Goal: Task Accomplishment & Management: Use online tool/utility

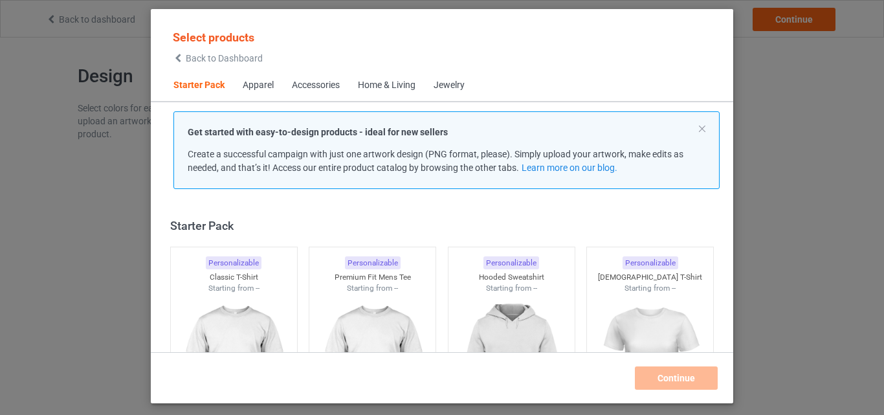
scroll to position [17, 0]
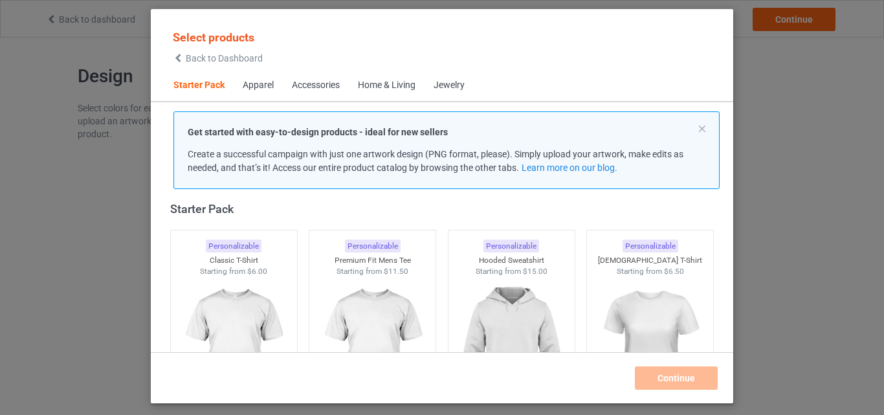
click at [161, 204] on div "Starter Pack Personalizable Classic T-Shirt Starting from $6.00 Personalizable …" at bounding box center [442, 423] width 582 height 444
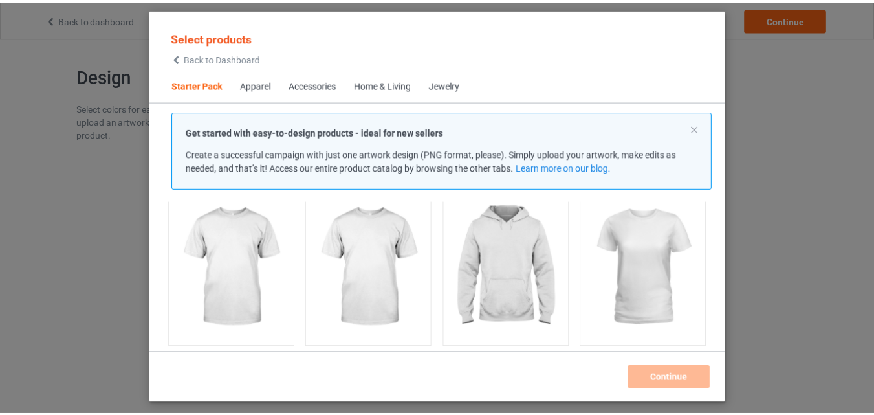
scroll to position [100, 0]
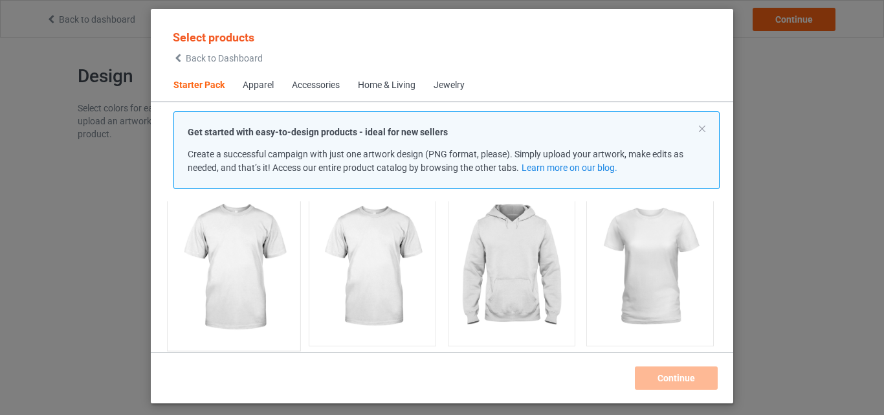
click at [234, 247] on img at bounding box center [234, 268] width 122 height 152
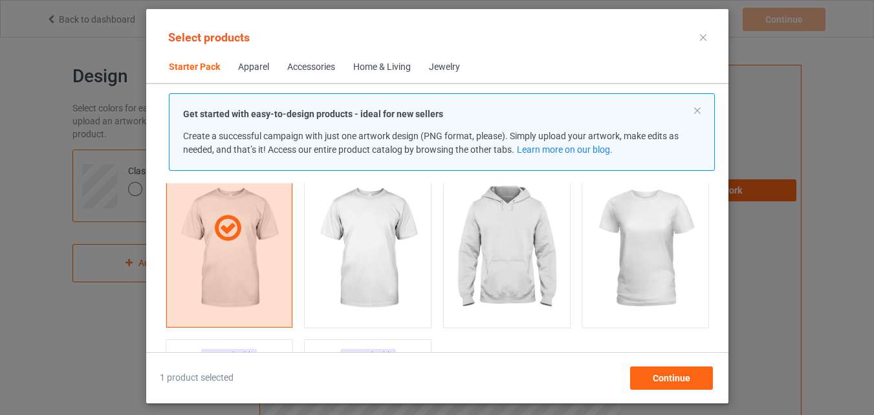
click at [256, 68] on div "Apparel" at bounding box center [253, 67] width 31 height 13
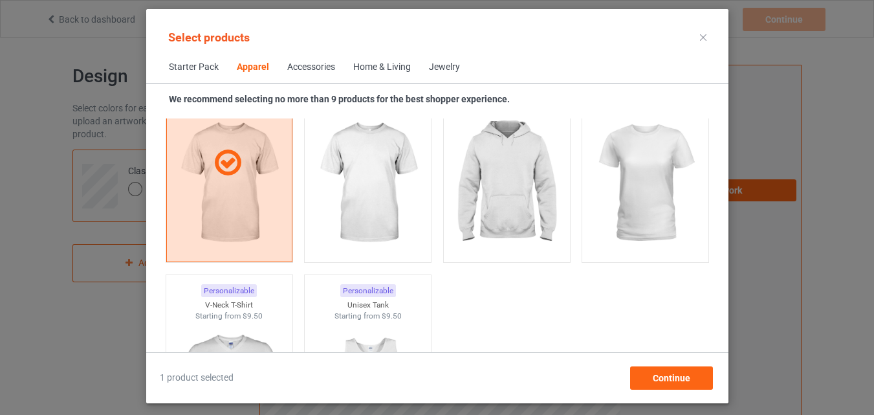
scroll to position [482, 0]
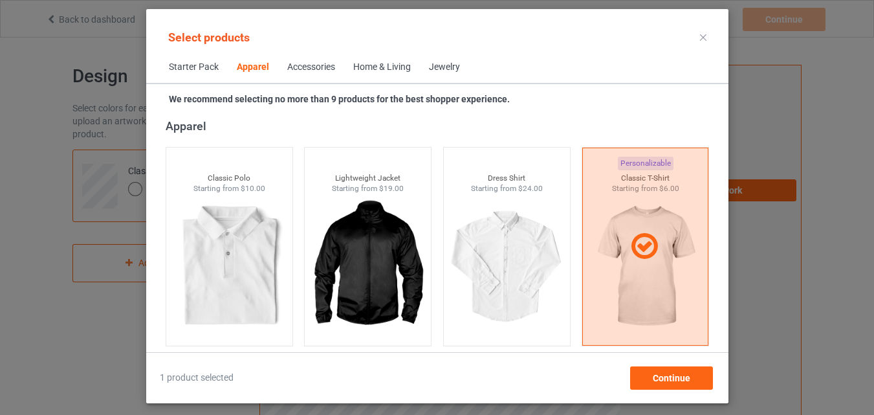
click at [302, 68] on div "Accessories" at bounding box center [311, 67] width 48 height 13
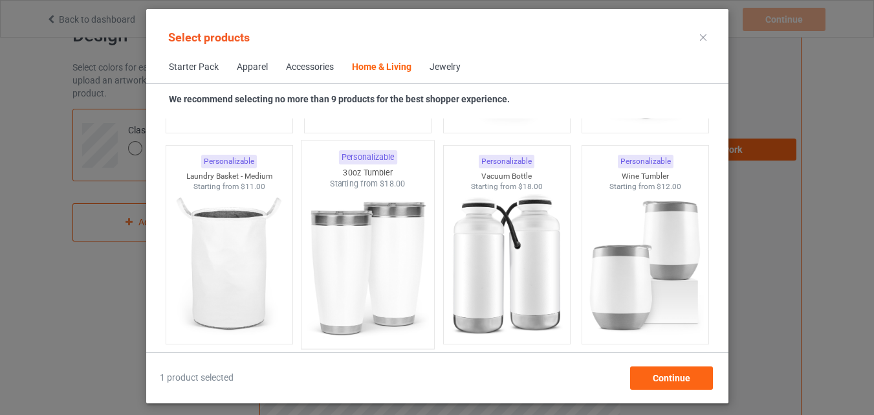
scroll to position [9842, 0]
click at [363, 213] on img at bounding box center [368, 264] width 122 height 152
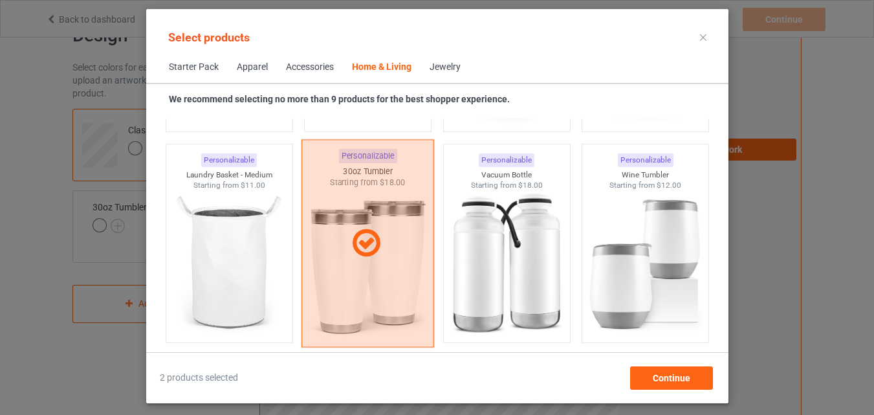
scroll to position [9943, 0]
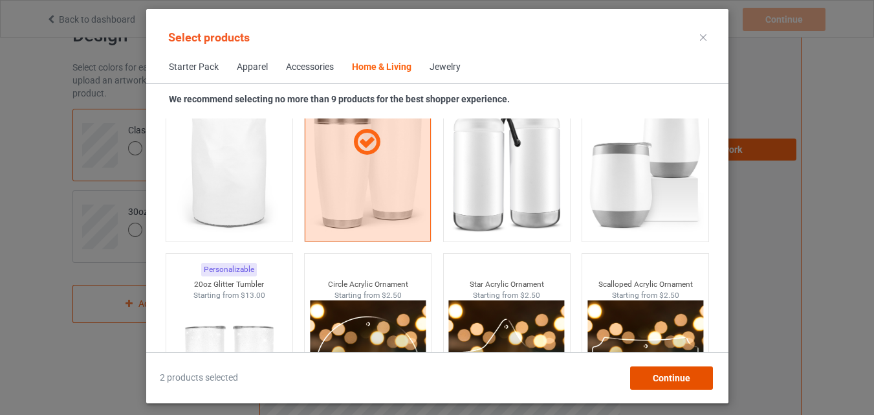
click at [662, 376] on span "Continue" at bounding box center [671, 378] width 38 height 10
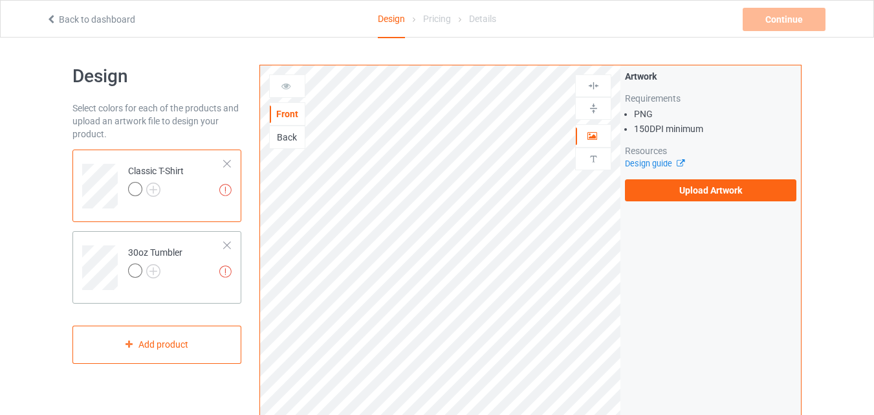
scroll to position [80, 0]
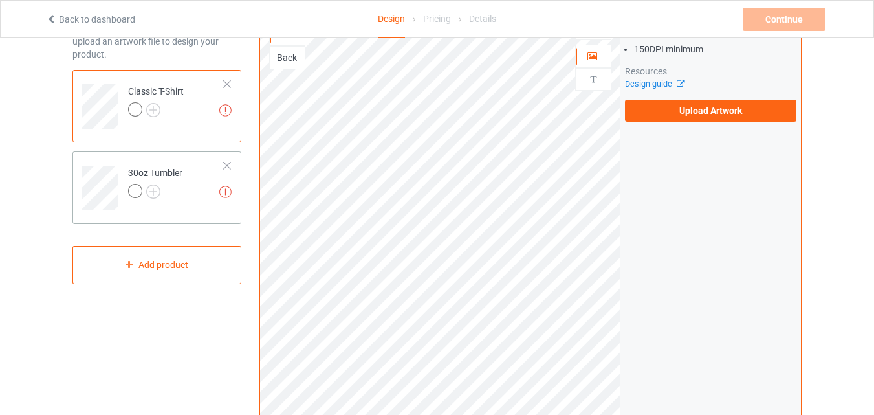
click at [181, 198] on div at bounding box center [155, 193] width 54 height 18
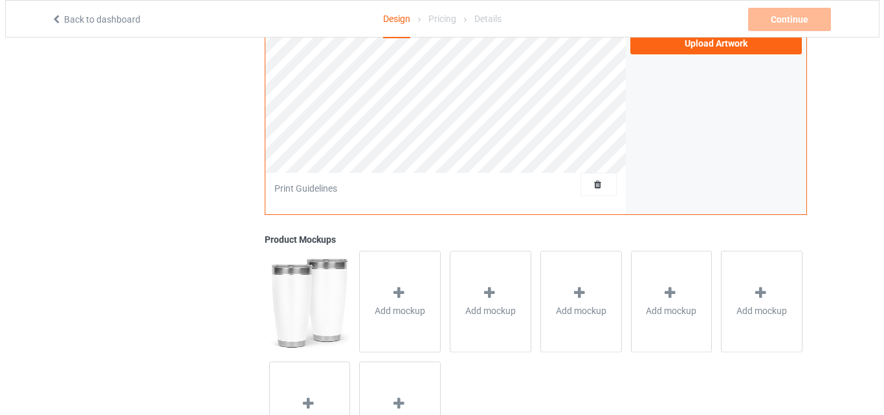
scroll to position [344, 0]
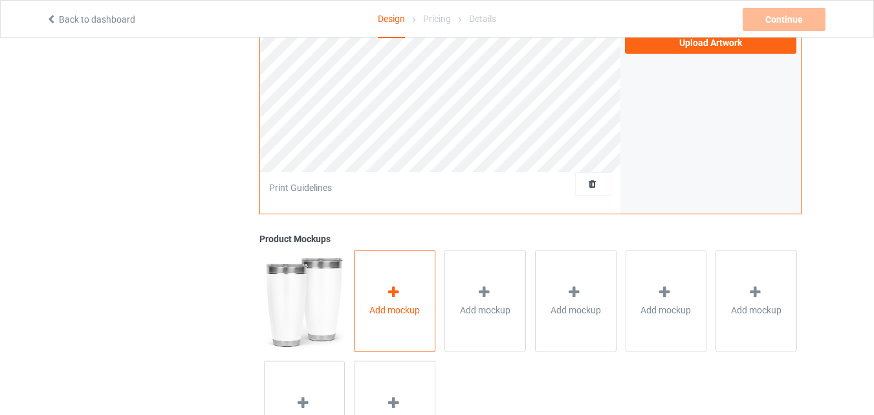
click at [388, 299] on icon at bounding box center [394, 292] width 16 height 14
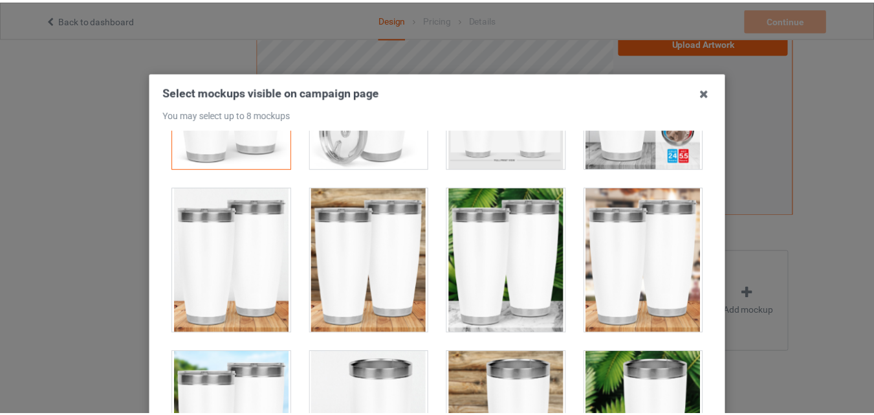
scroll to position [0, 0]
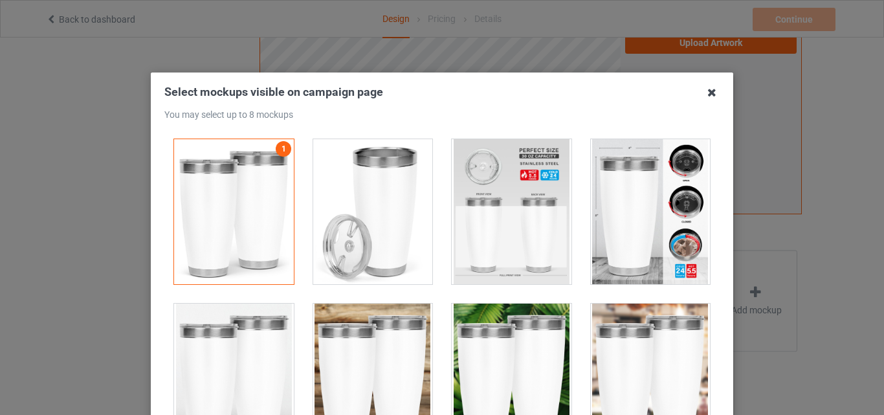
click at [707, 98] on icon at bounding box center [712, 92] width 21 height 21
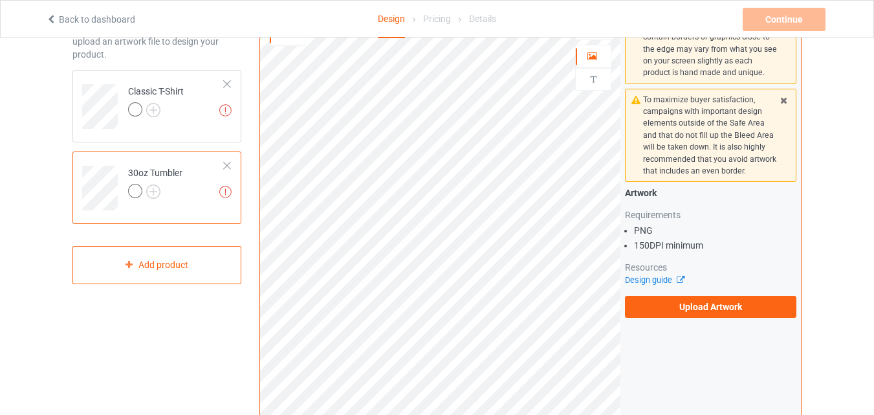
scroll to position [77, 0]
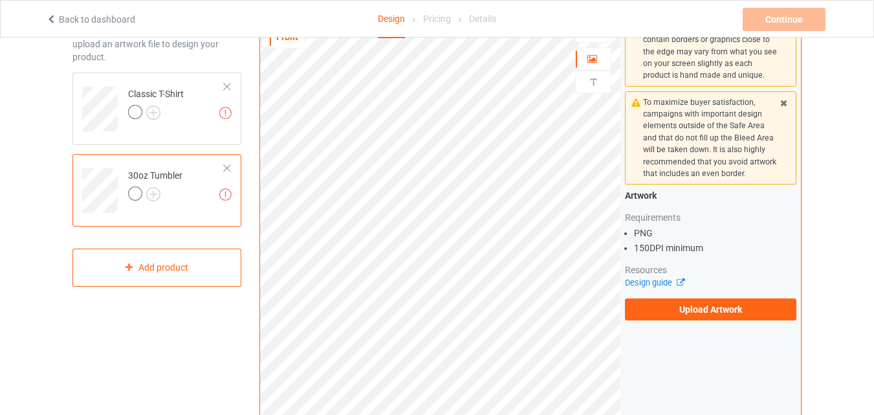
click at [227, 164] on div at bounding box center [227, 168] width 9 height 9
